Goal: Navigation & Orientation: Understand site structure

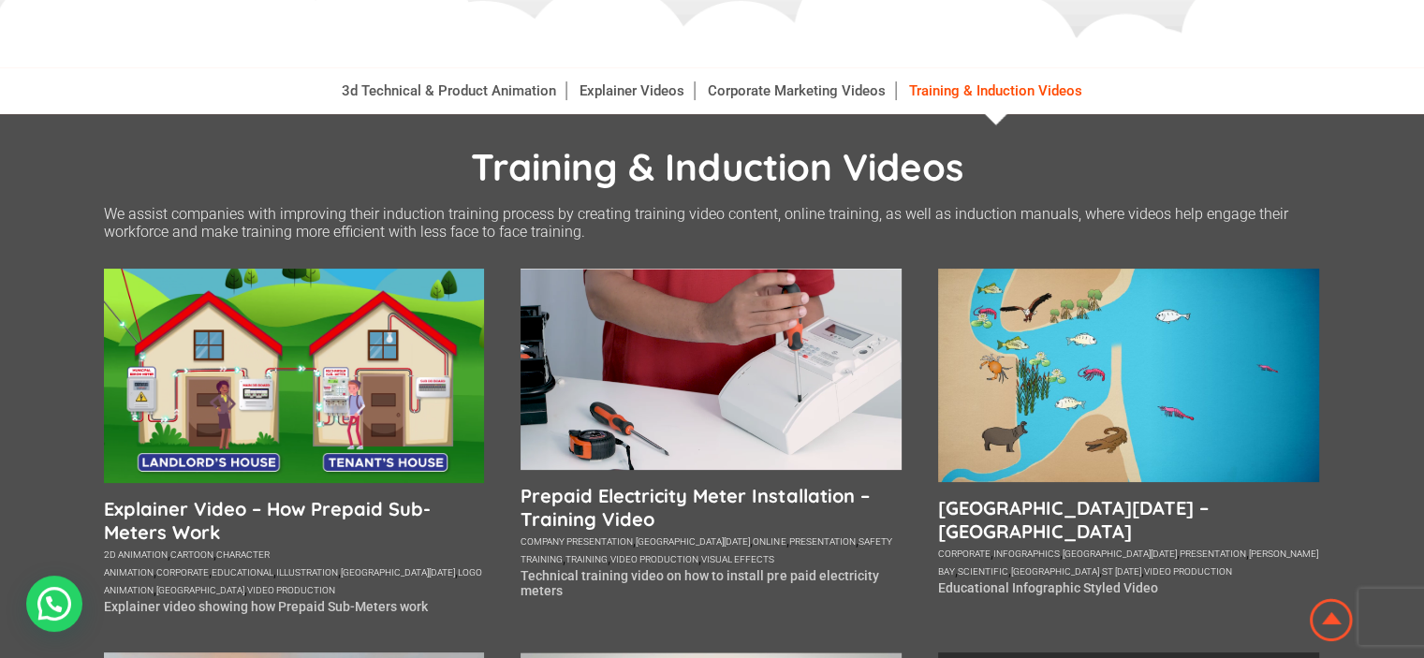
scroll to position [374, 0]
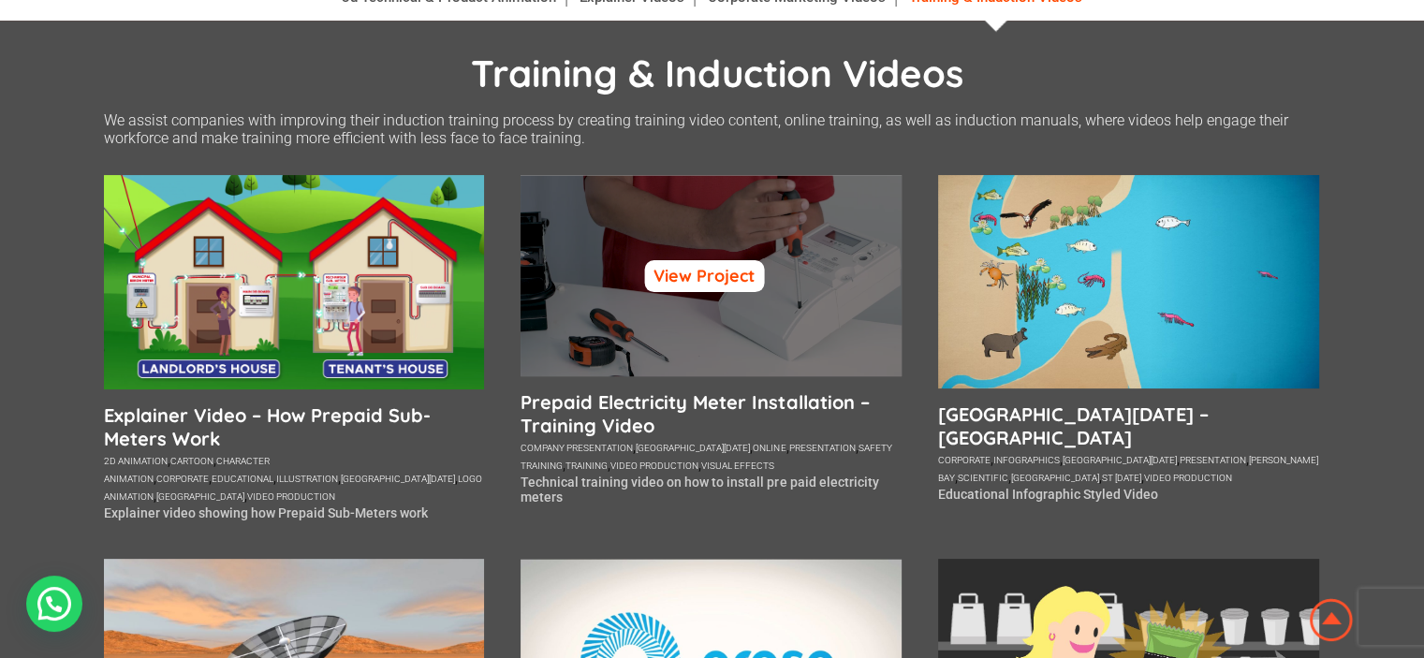
click at [722, 275] on link "View Project" at bounding box center [704, 276] width 120 height 32
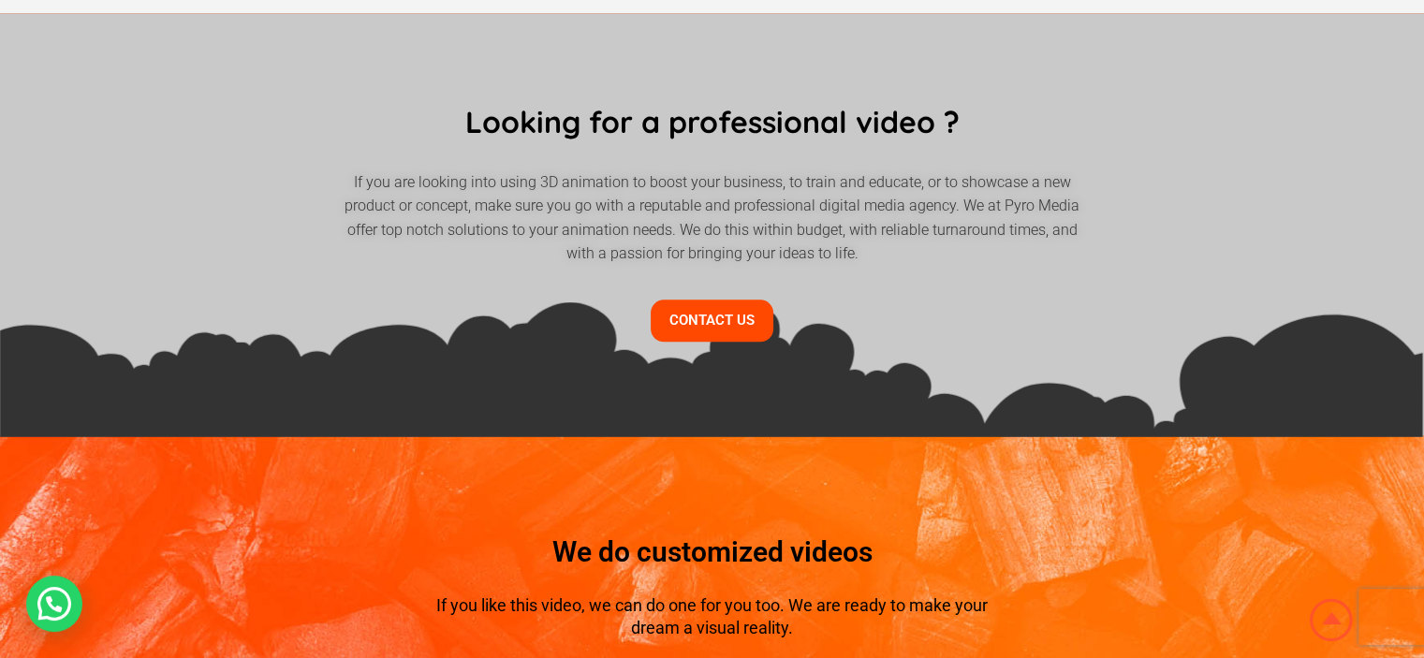
scroll to position [2116, 0]
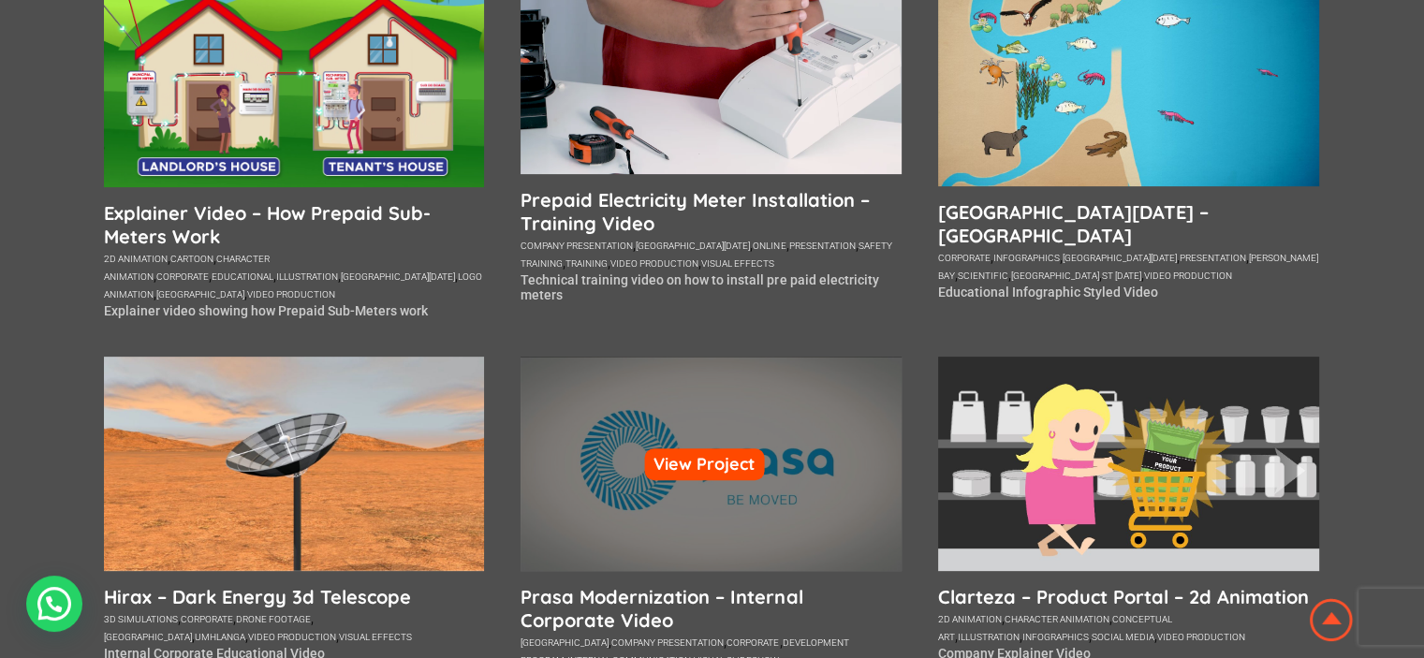
scroll to position [654, 0]
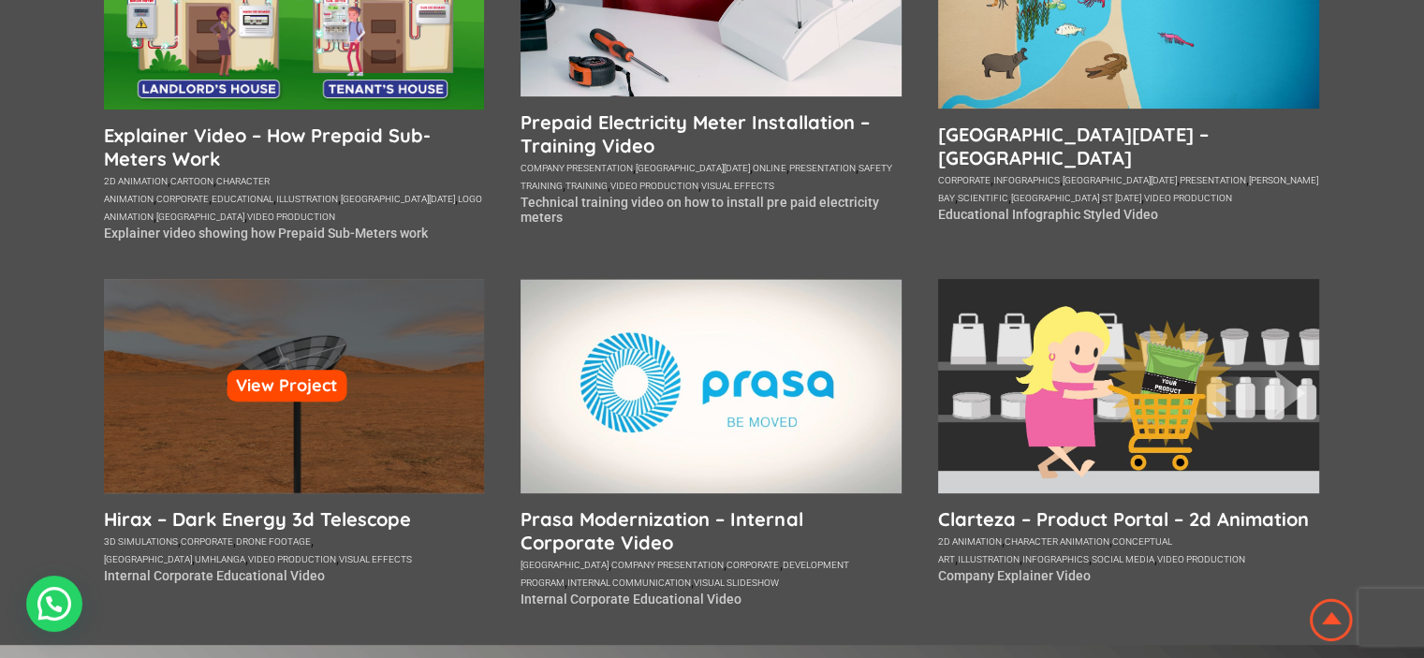
click at [315, 415] on div "View Project" at bounding box center [294, 386] width 381 height 214
click at [285, 383] on link "View Project" at bounding box center [287, 386] width 120 height 32
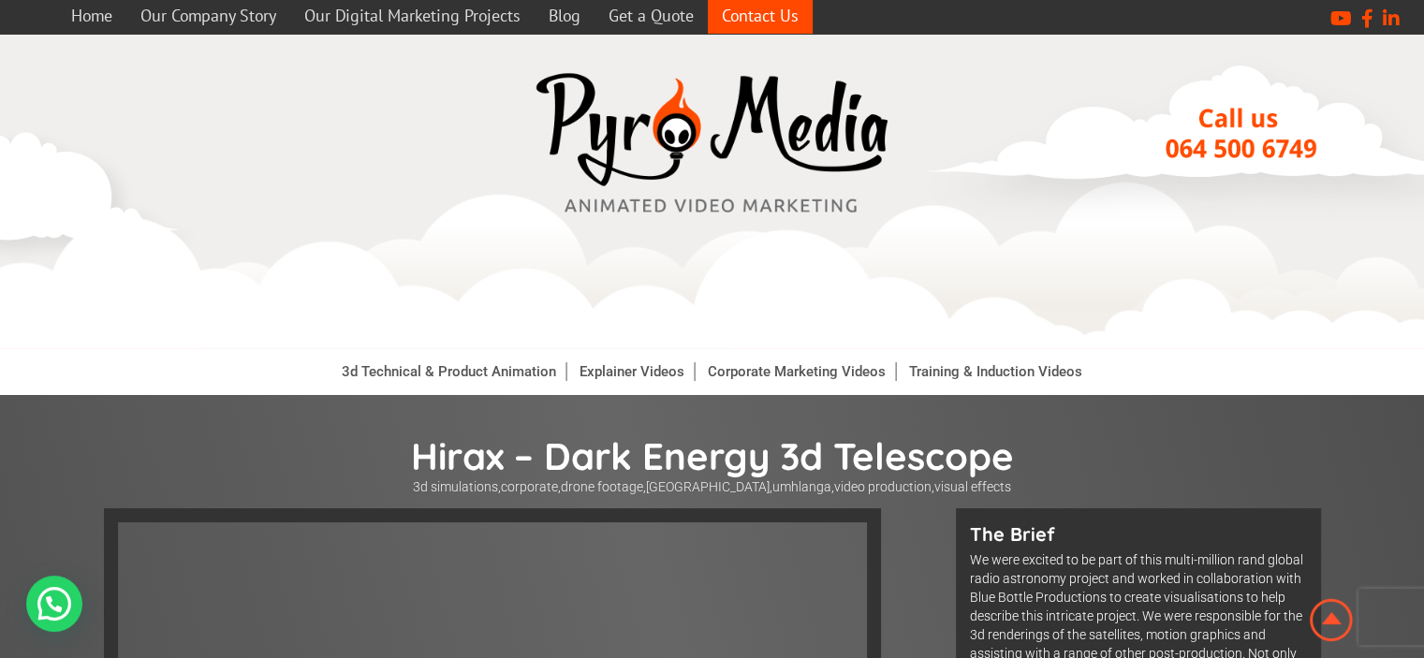
click at [775, 11] on link "Contact Us" at bounding box center [760, 15] width 105 height 37
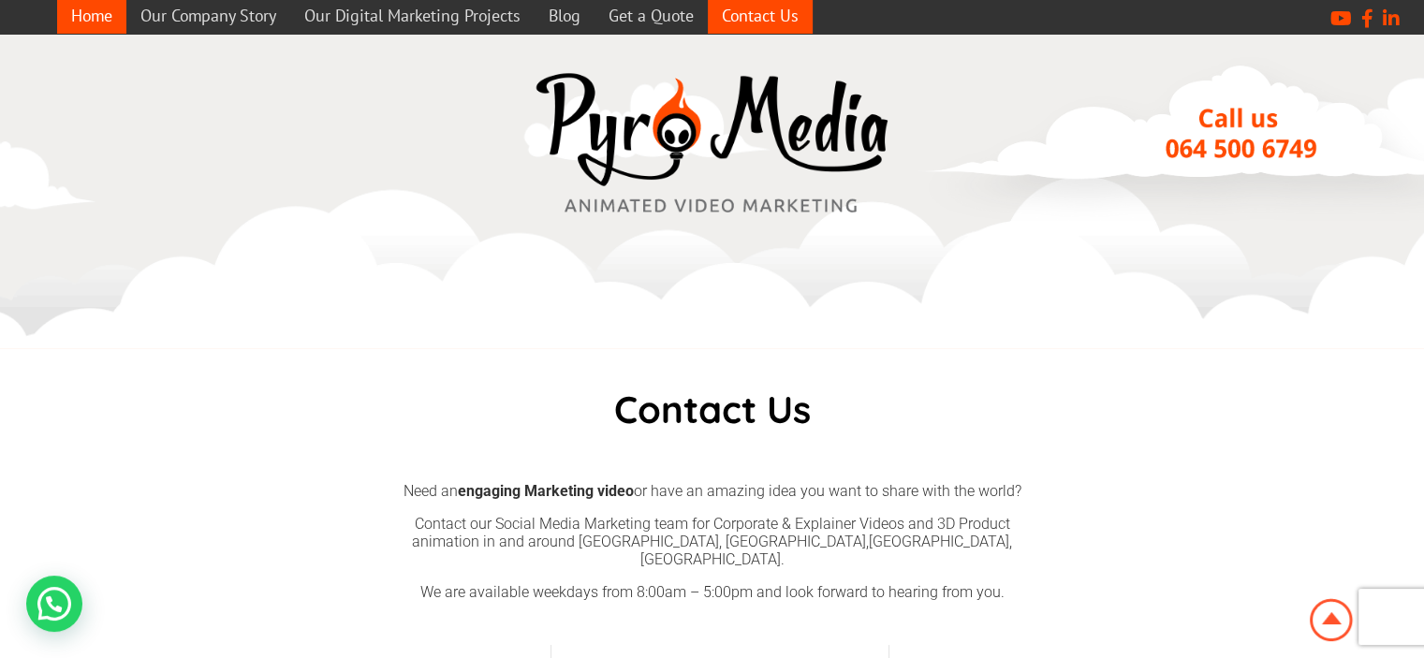
click at [90, 15] on link "Home" at bounding box center [91, 15] width 69 height 37
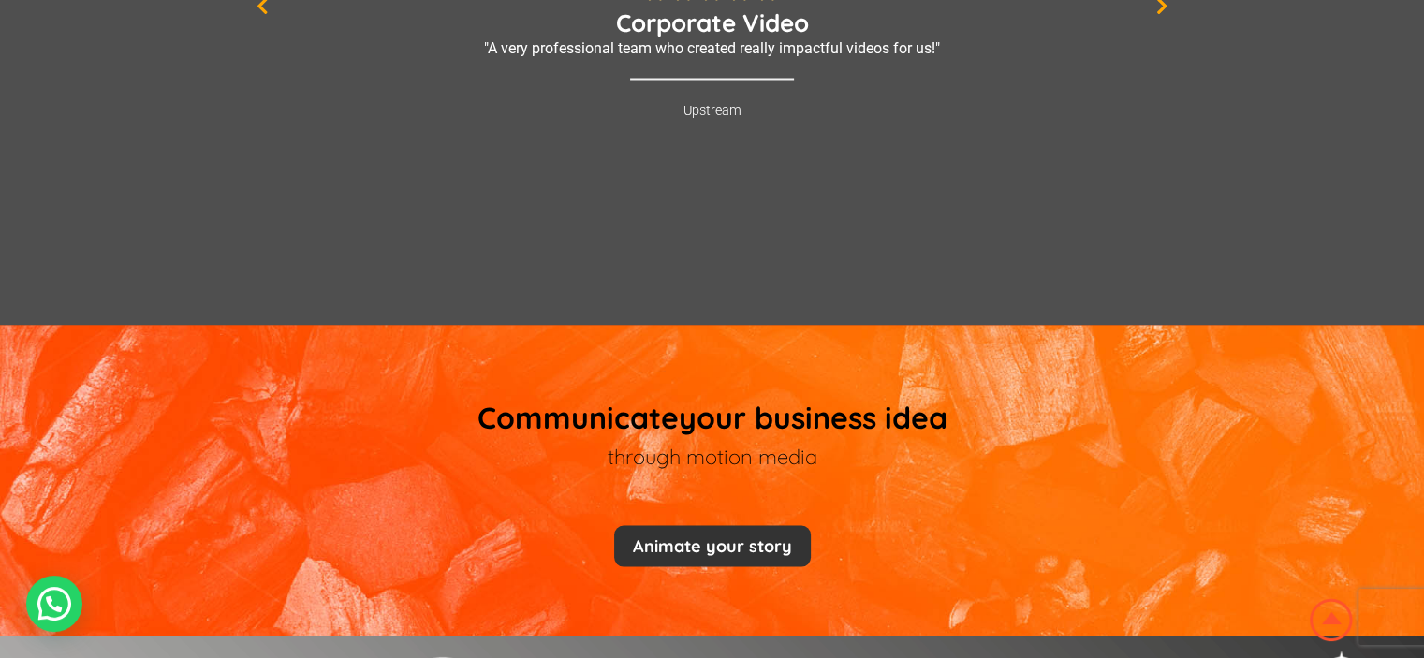
scroll to position [3406, 0]
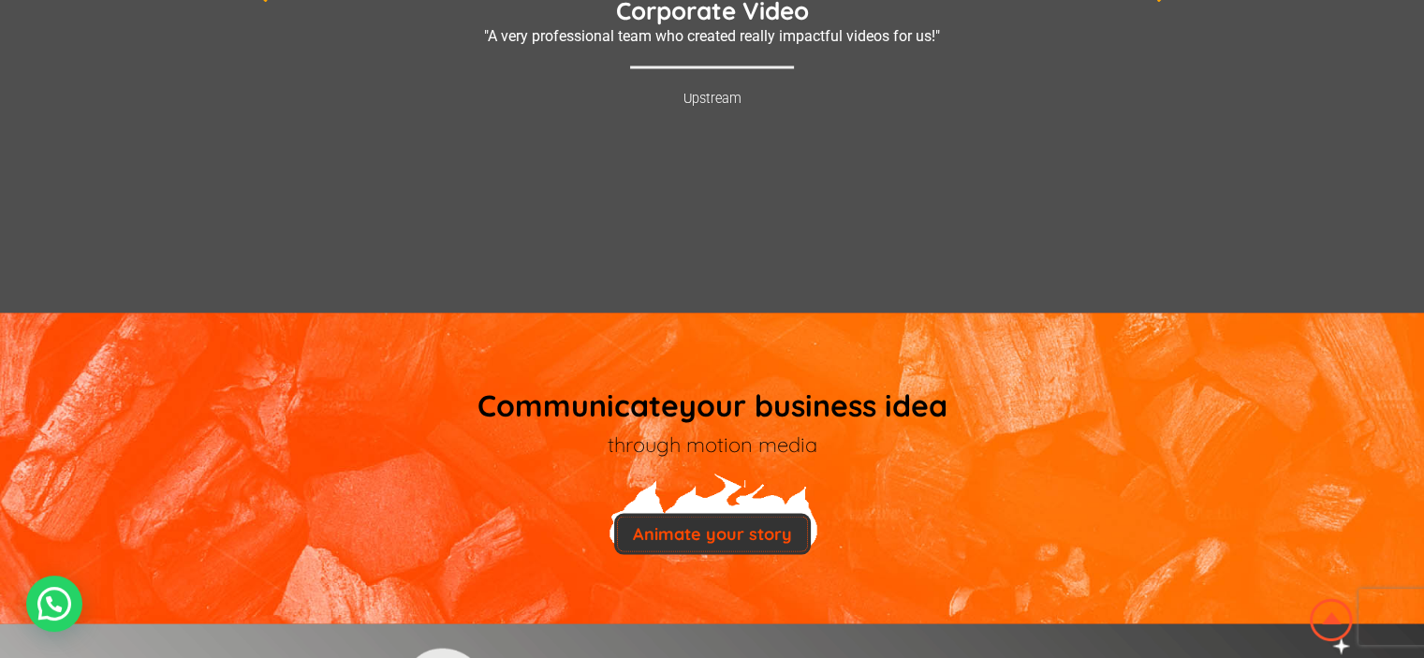
click at [709, 523] on button "Animate your story" at bounding box center [712, 533] width 197 height 41
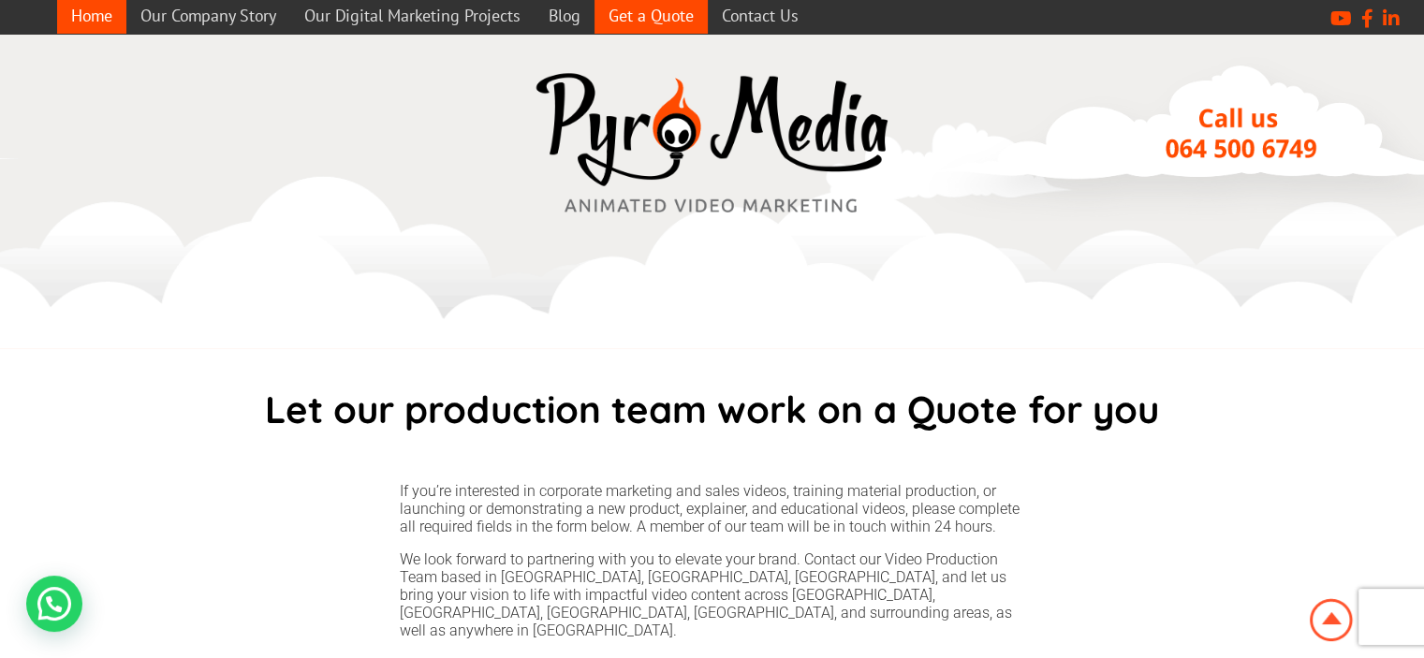
click at [86, 14] on link "Home" at bounding box center [91, 15] width 69 height 37
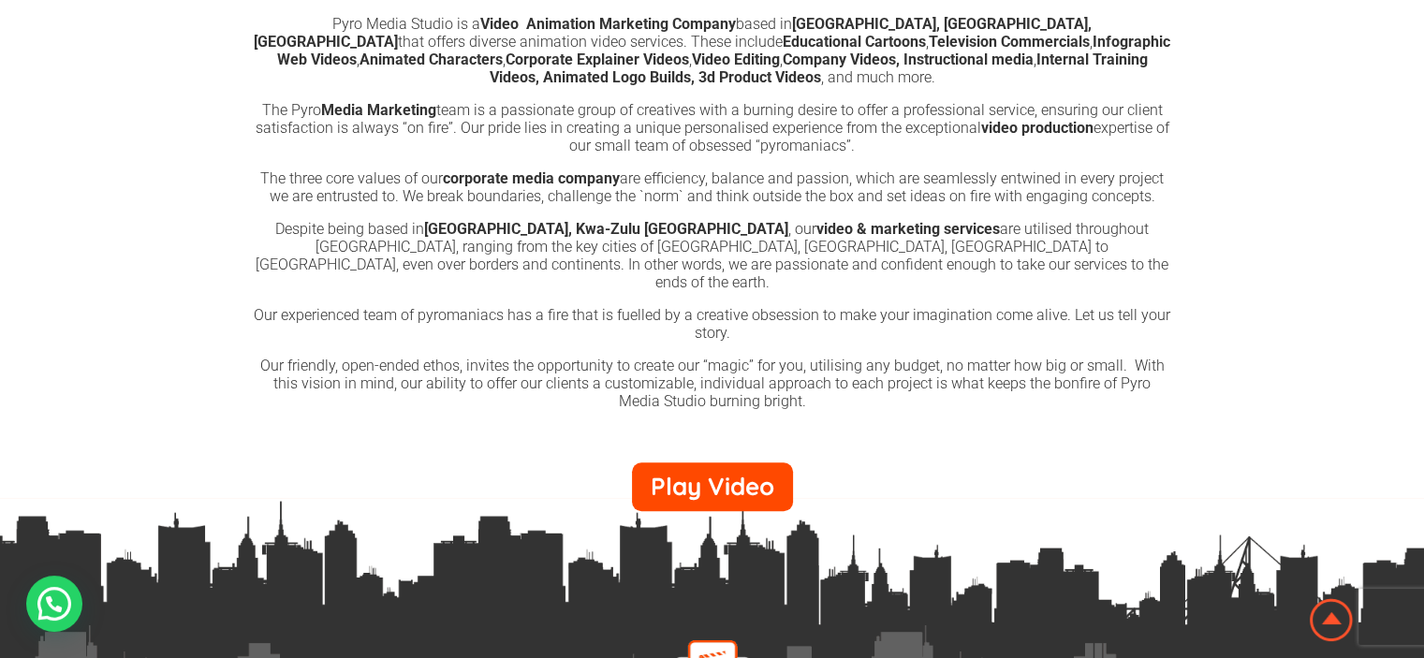
scroll to position [1123, 0]
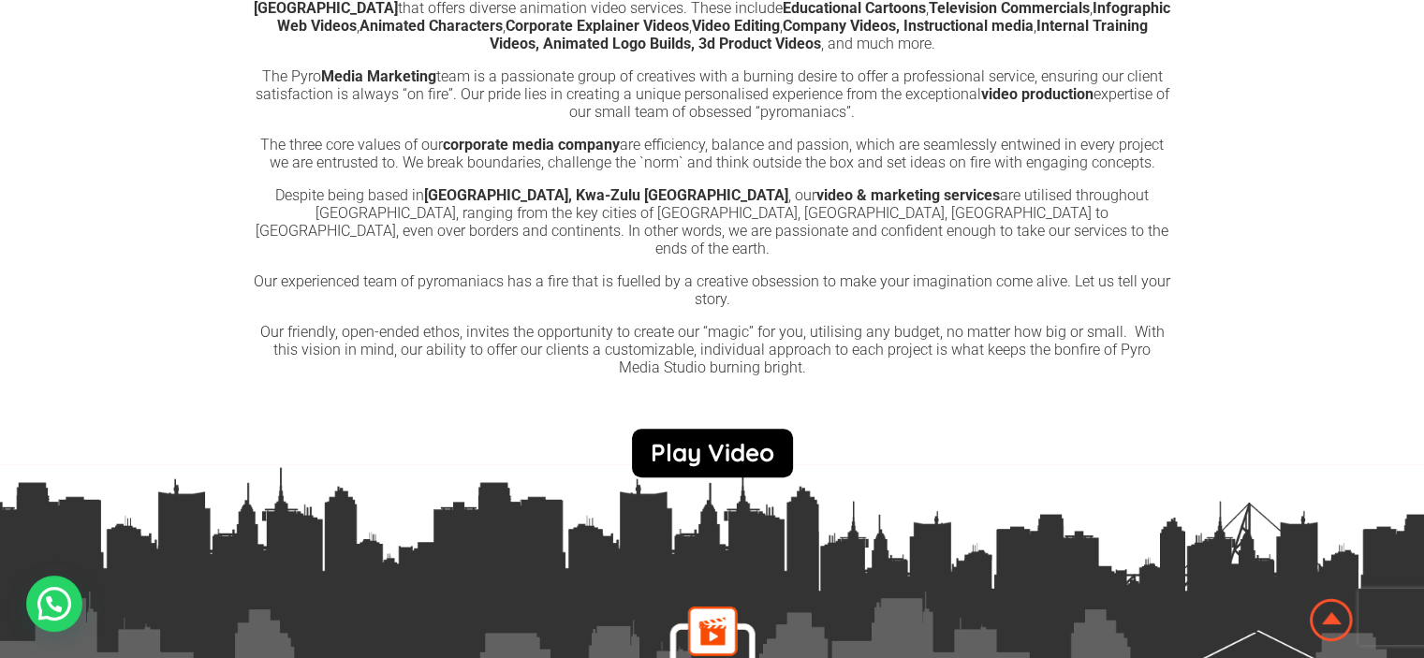
click at [721, 441] on link "Play Video" at bounding box center [712, 453] width 161 height 49
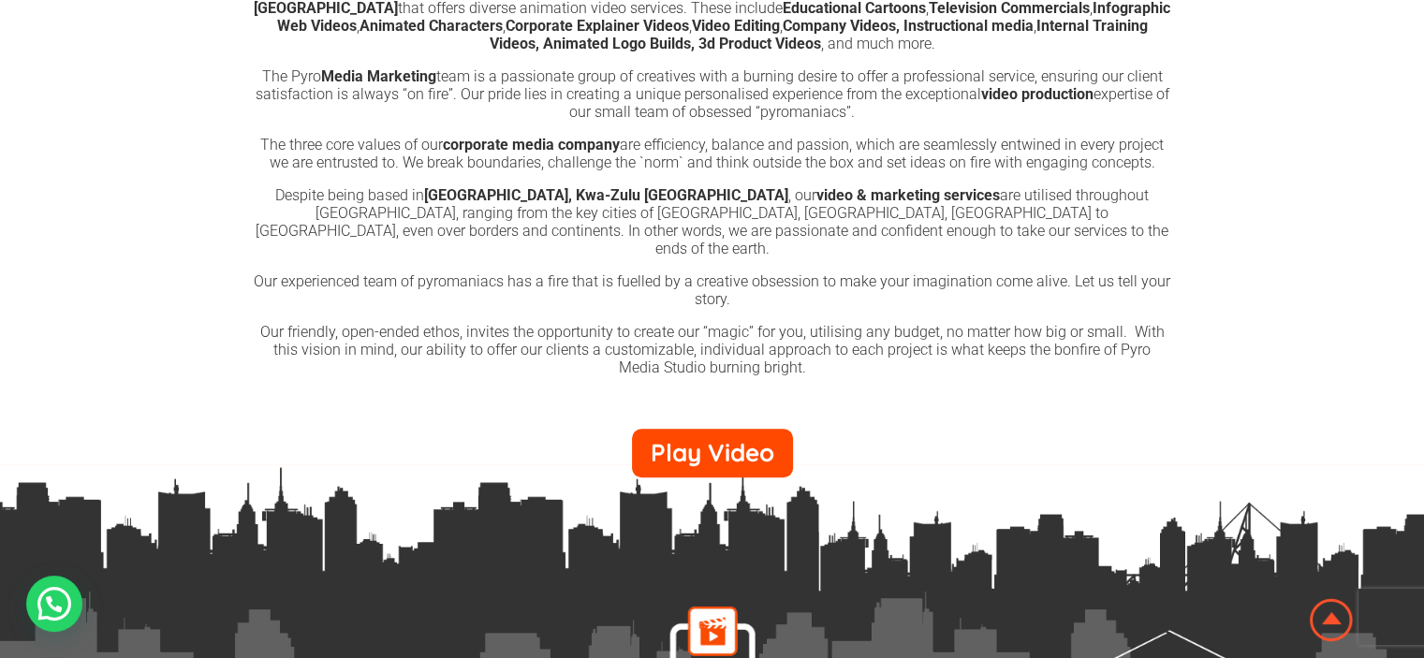
click at [0, 0] on div "×" at bounding box center [0, 0] width 0 height 0
click at [0, 0] on link "×" at bounding box center [0, 0] width 0 height 0
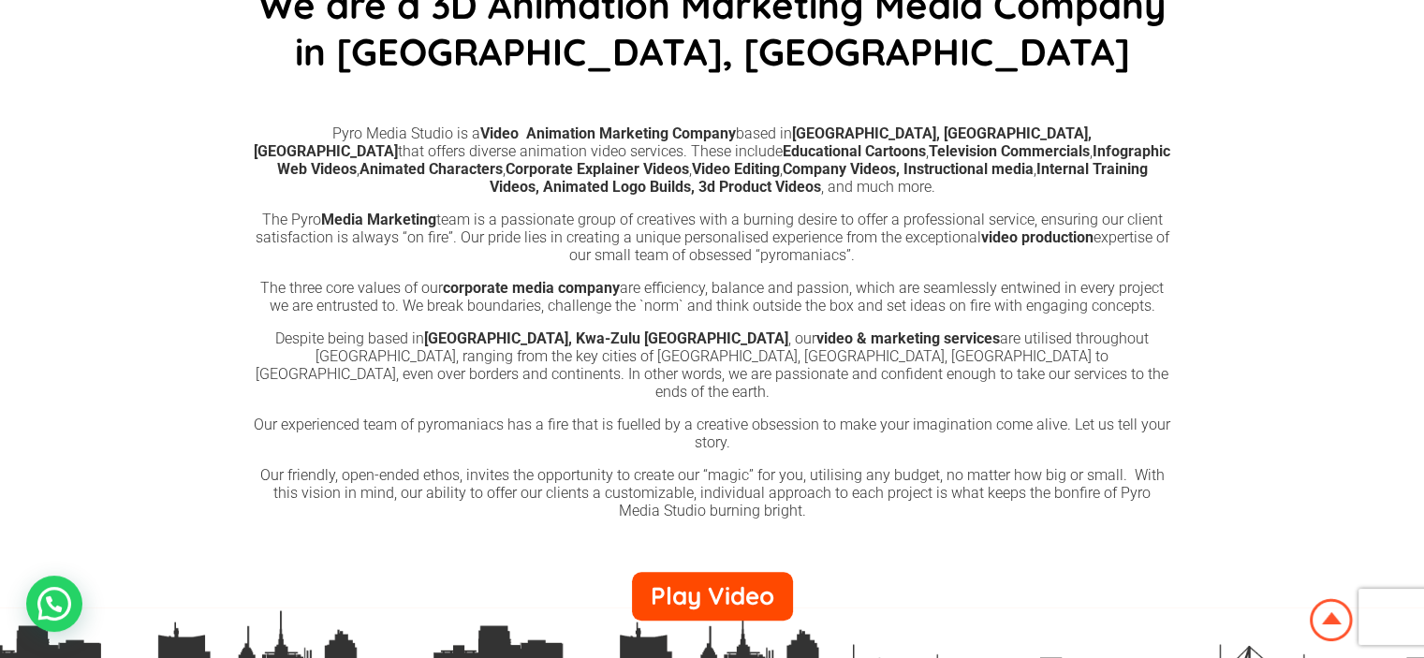
scroll to position [1030, 0]
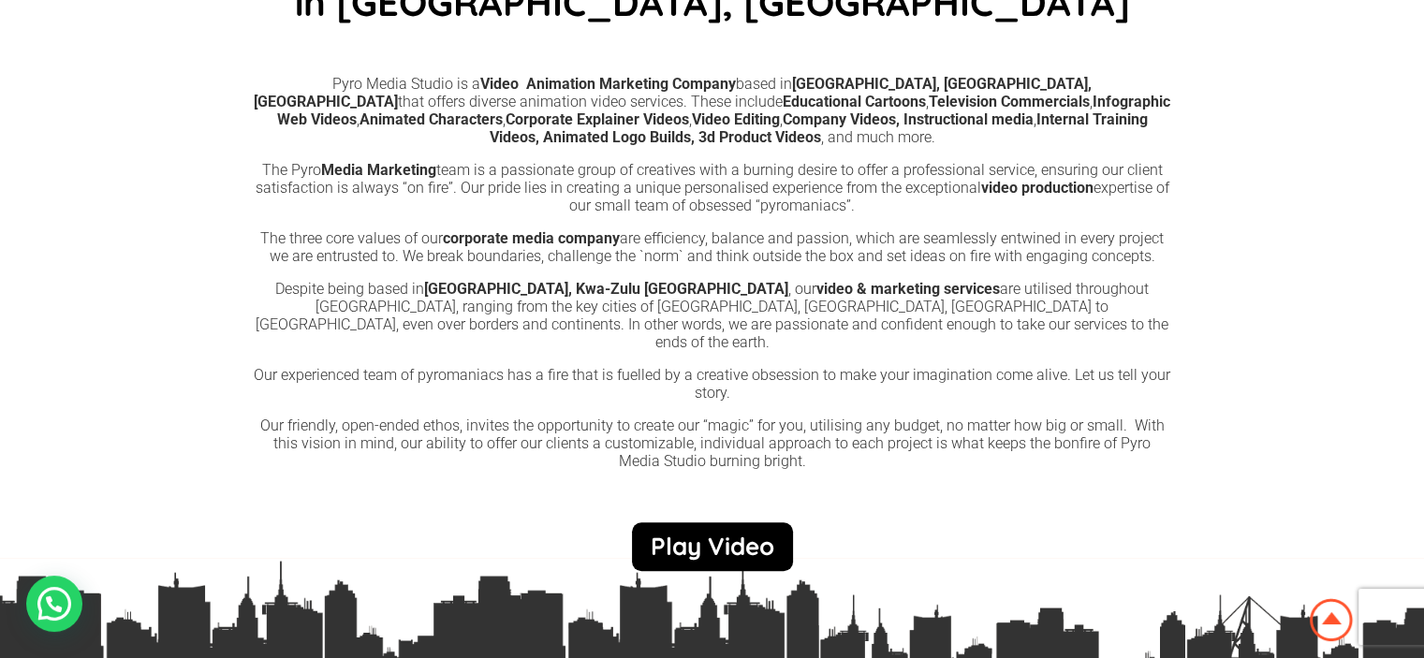
click at [688, 527] on link "Play Video" at bounding box center [712, 546] width 161 height 49
click at [0, 0] on div "×" at bounding box center [0, 0] width 0 height 0
click at [0, 0] on link "×" at bounding box center [0, 0] width 0 height 0
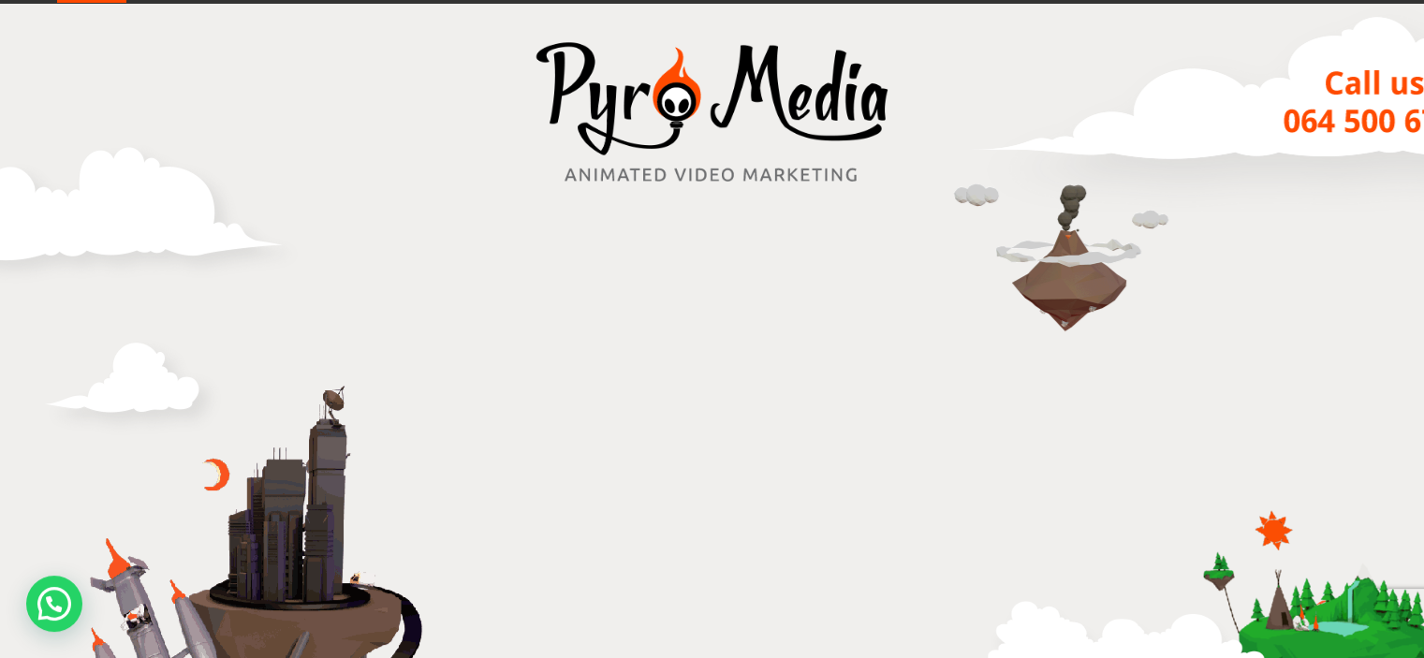
scroll to position [0, 0]
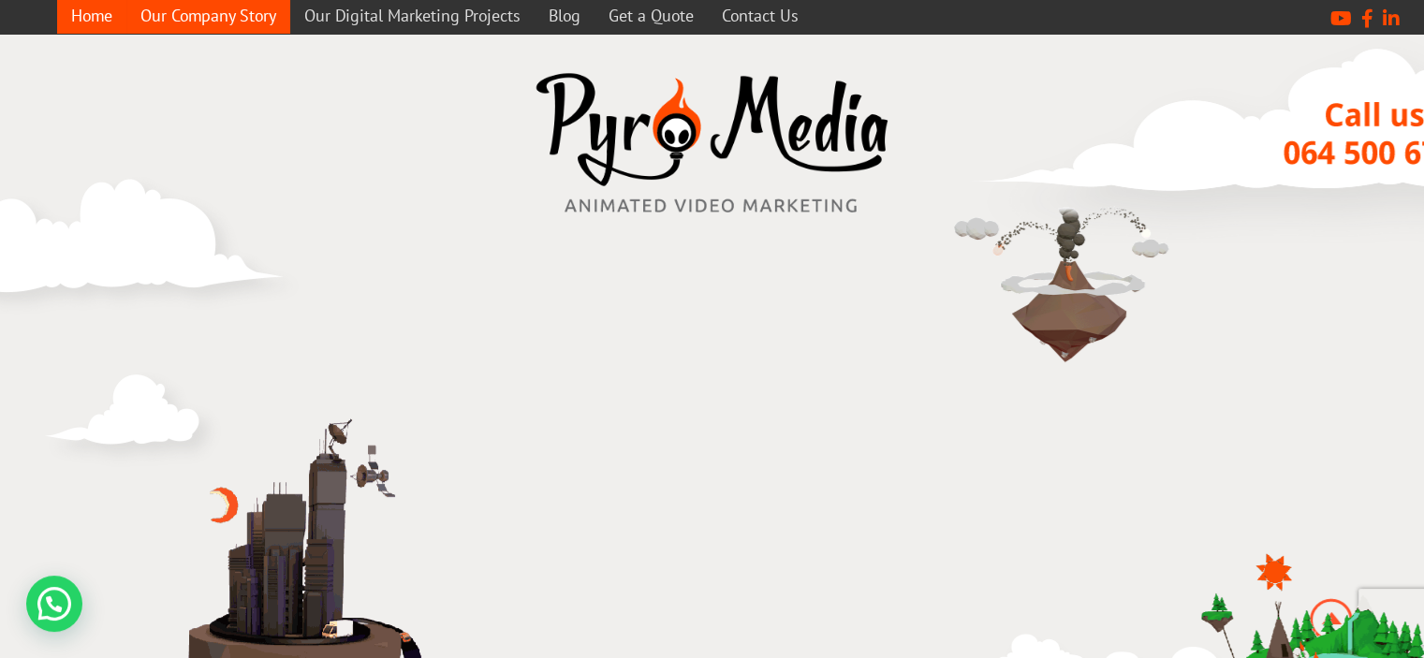
click at [224, 18] on link "Our Company Story" at bounding box center [208, 15] width 164 height 37
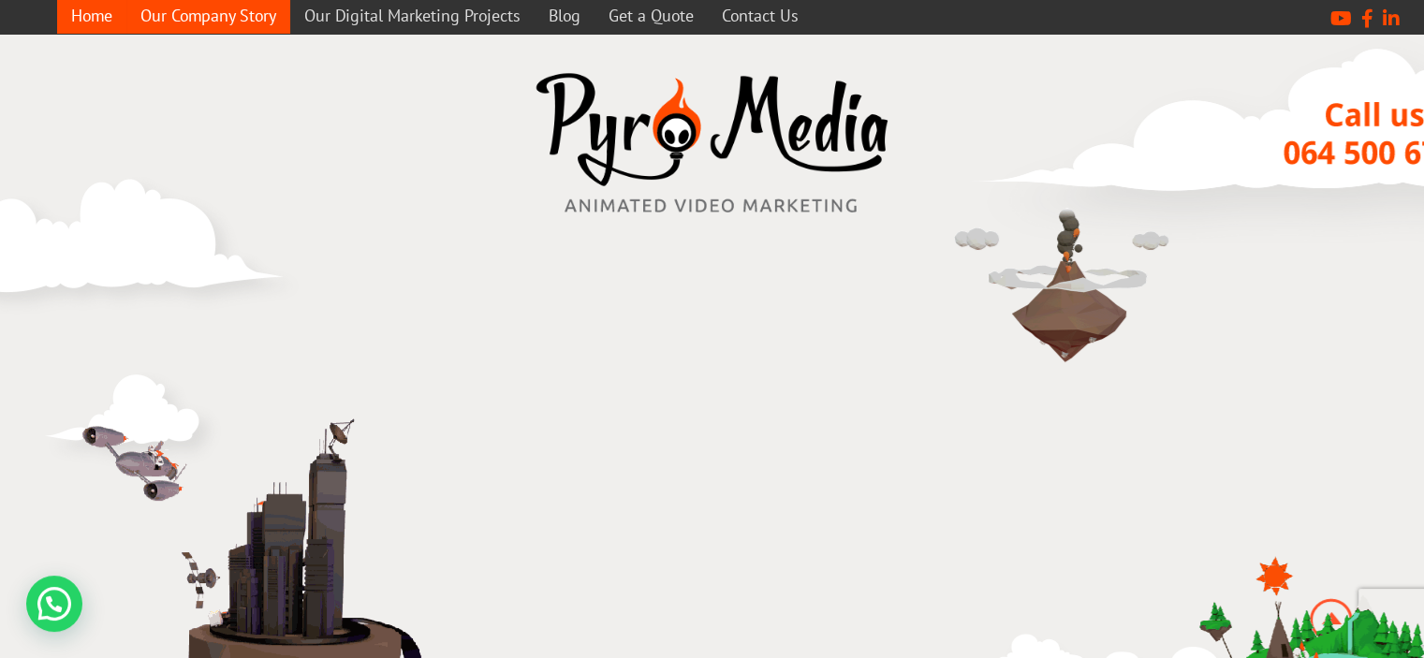
click at [224, 18] on link "Our Company Story" at bounding box center [208, 15] width 164 height 37
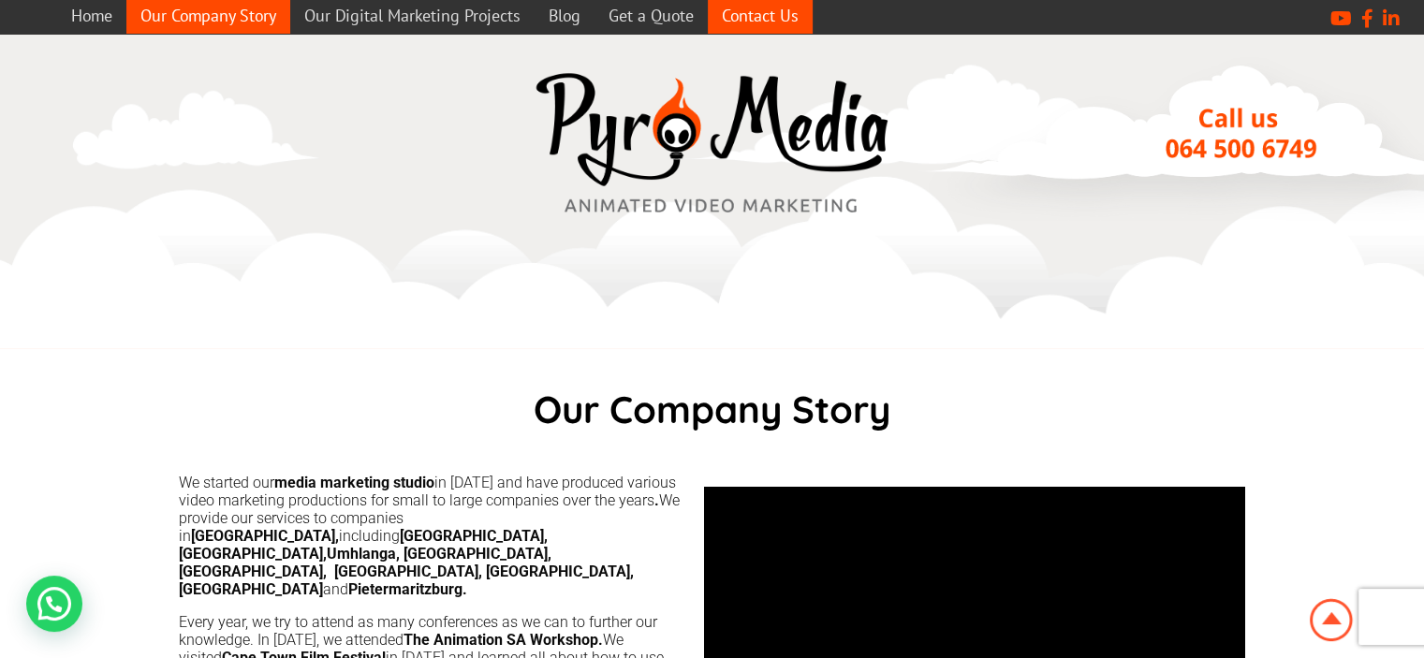
click at [753, 21] on link "Contact Us" at bounding box center [760, 15] width 105 height 37
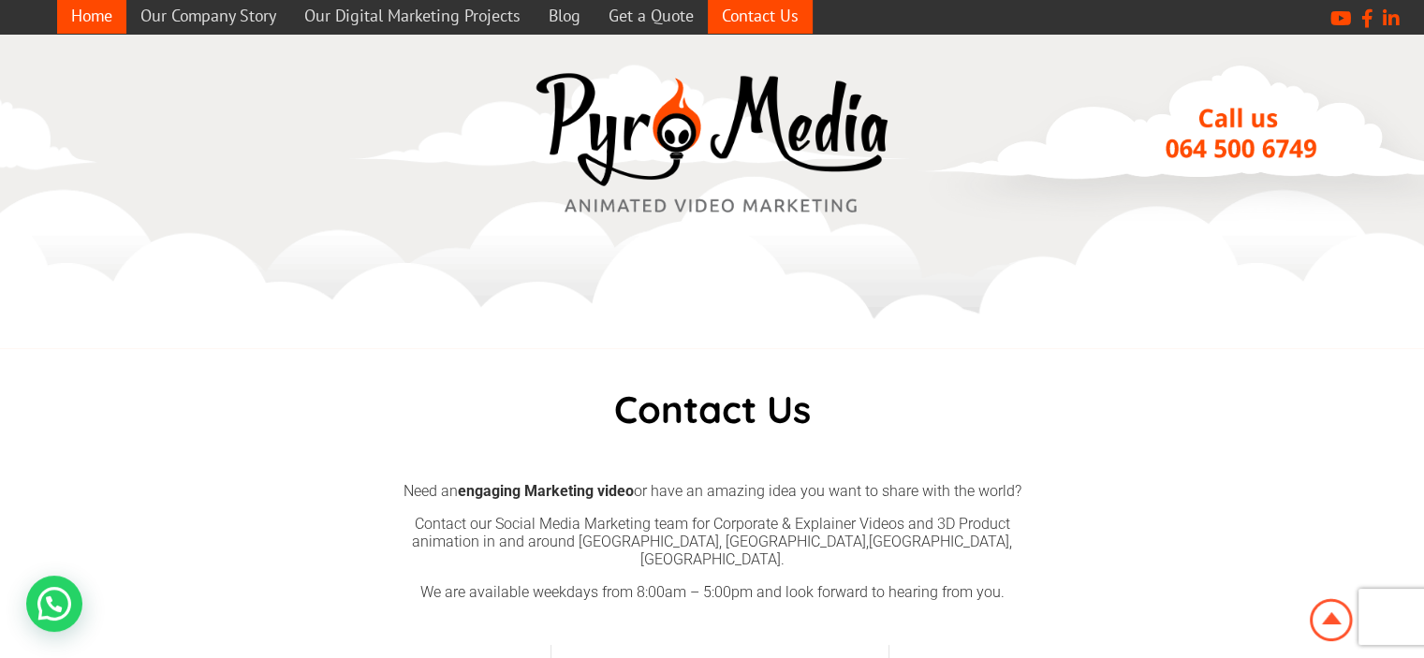
click at [91, 14] on link "Home" at bounding box center [91, 15] width 69 height 37
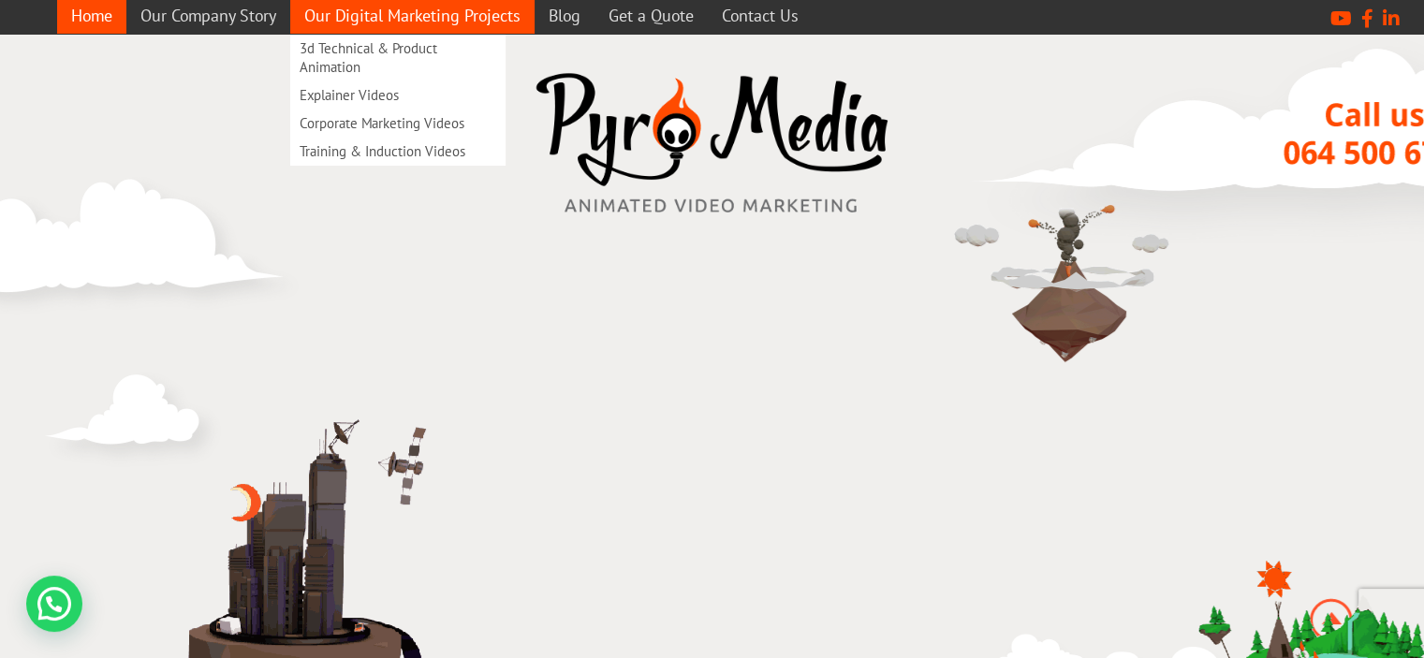
click at [400, 14] on link "Our Digital Marketing Projects" at bounding box center [412, 15] width 244 height 37
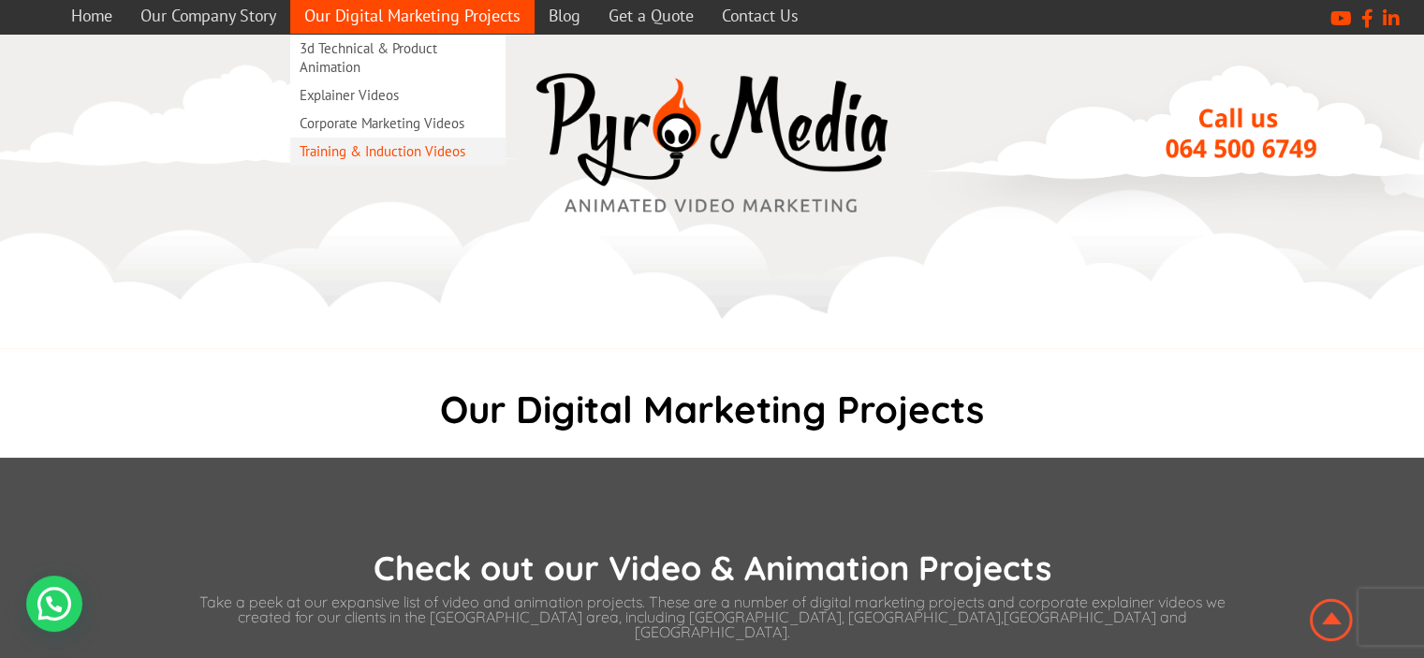
click at [390, 148] on link "Training & Induction Videos" at bounding box center [397, 152] width 215 height 28
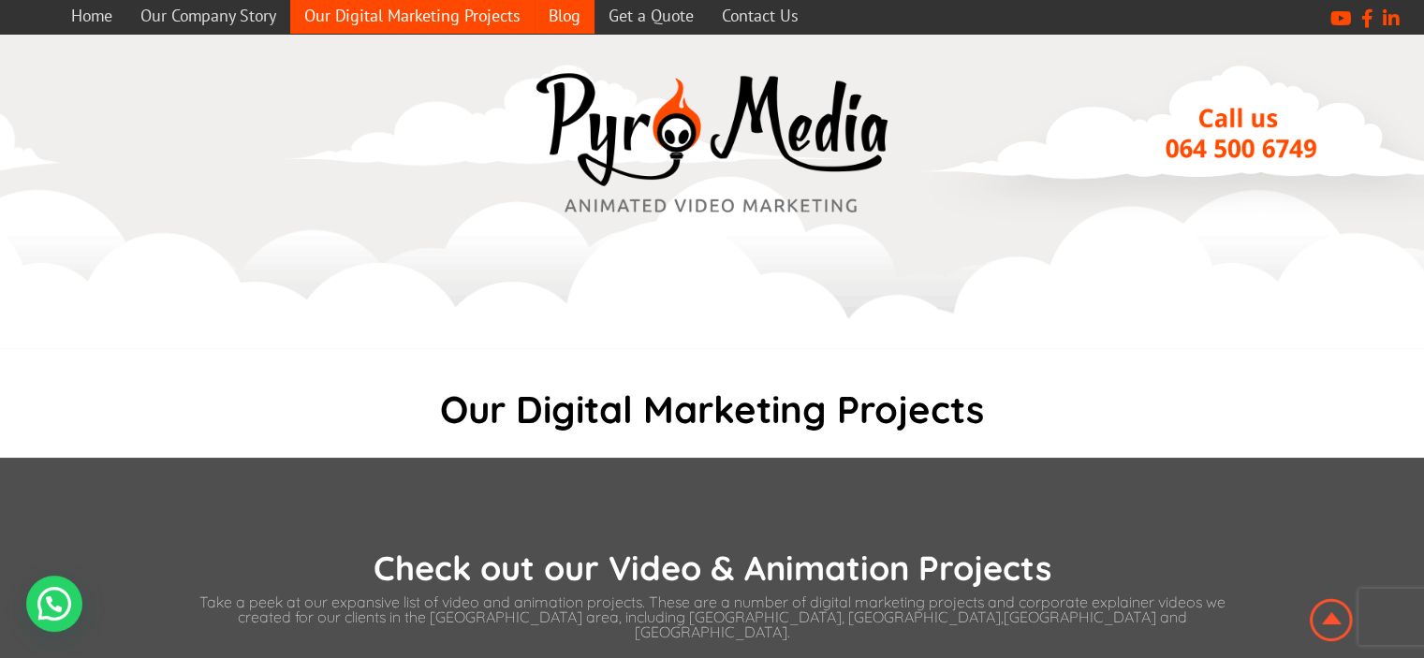
click at [571, 3] on link "Blog" at bounding box center [565, 15] width 60 height 37
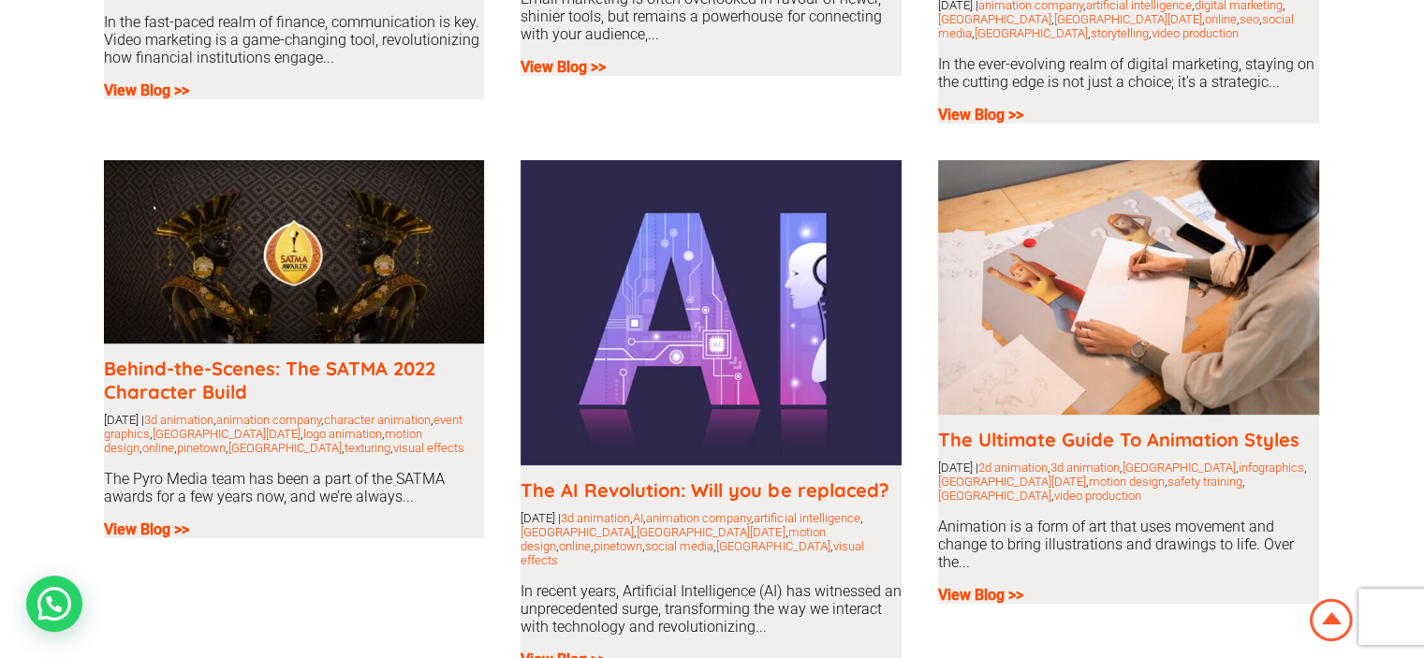
scroll to position [857, 0]
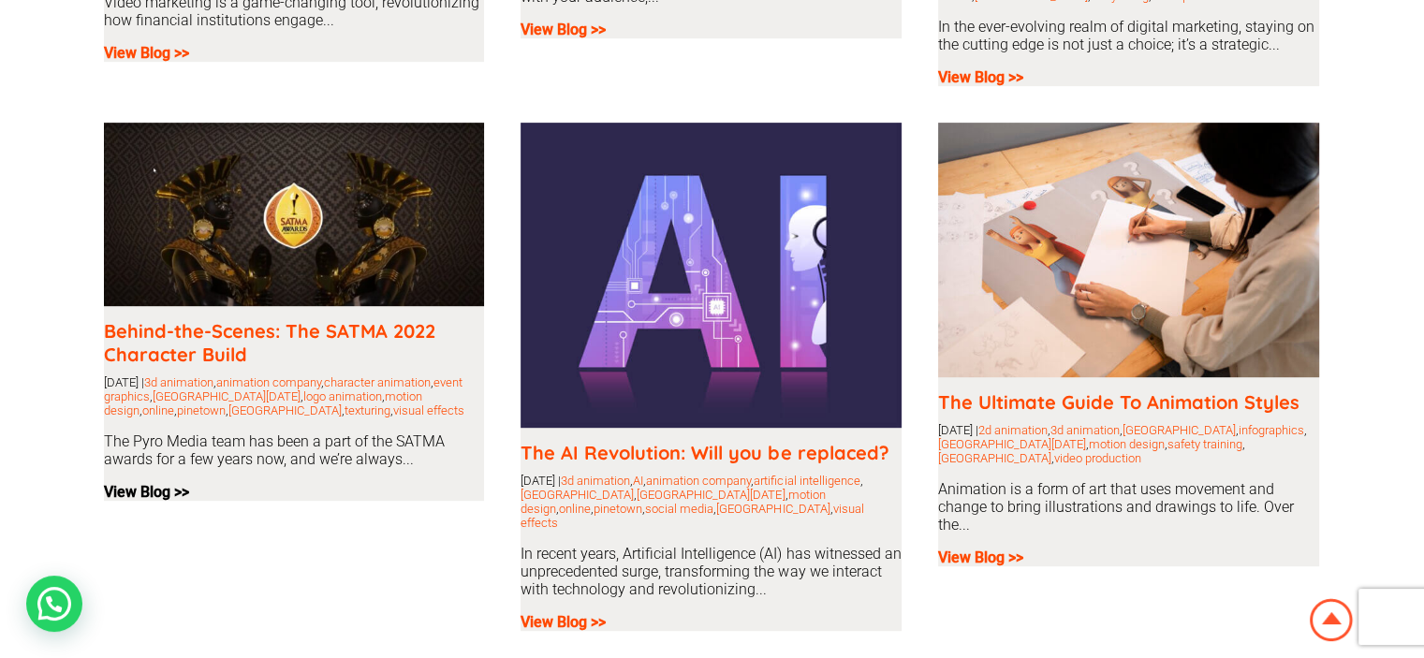
click at [126, 492] on b "View Blog >>" at bounding box center [146, 492] width 85 height 18
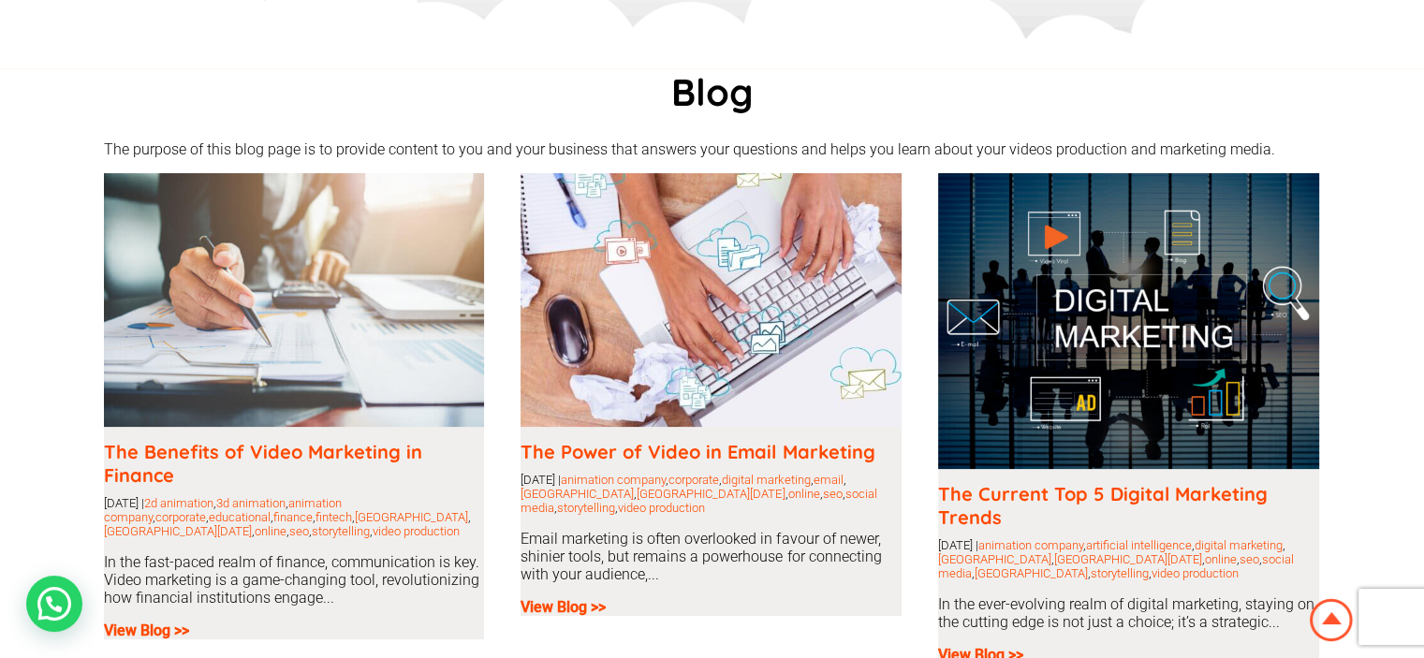
scroll to position [281, 0]
